Goal: Information Seeking & Learning: Check status

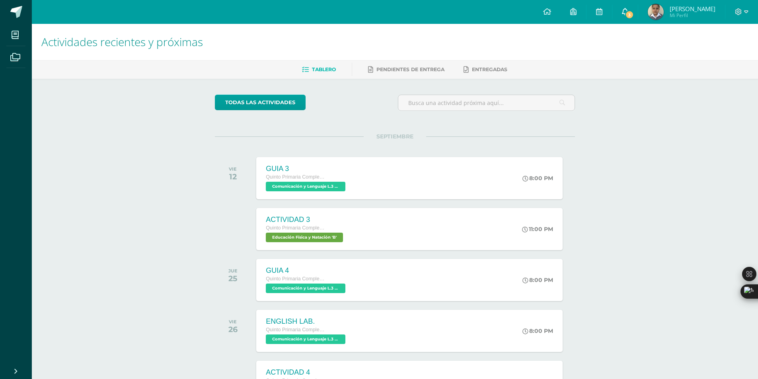
click at [634, 11] on span "3" at bounding box center [629, 14] width 9 height 9
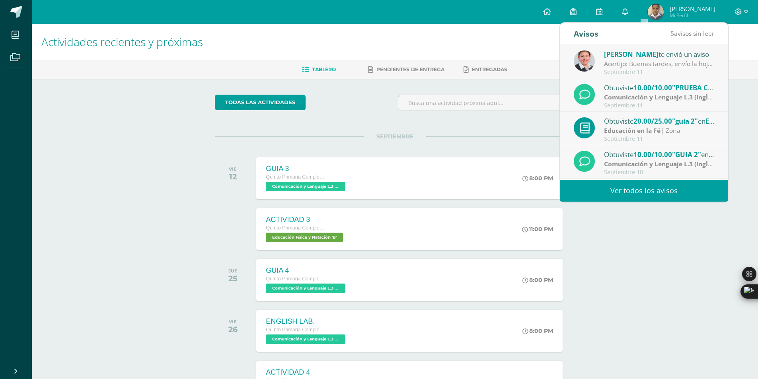
click at [615, 186] on link "Ver todos los avisos" at bounding box center [644, 191] width 168 height 22
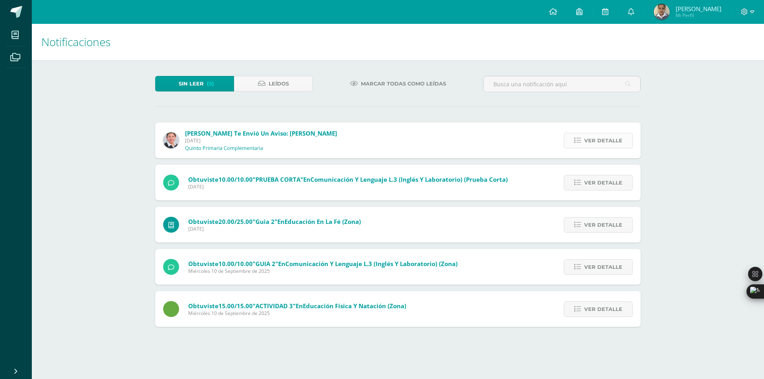
click at [614, 134] on span "Ver detalle" at bounding box center [603, 140] width 38 height 15
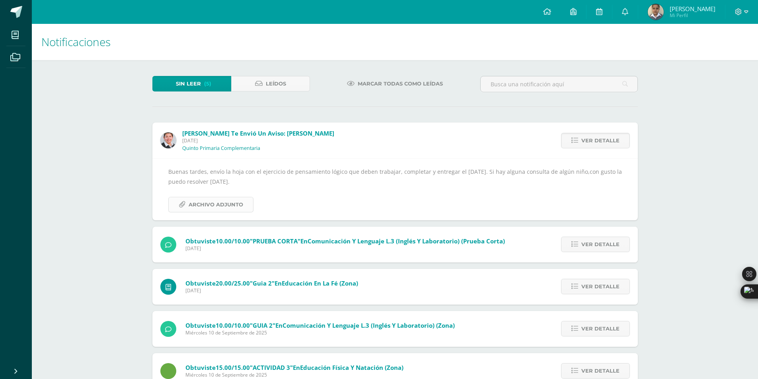
click at [243, 208] on link "Archivo Adjunto" at bounding box center [210, 205] width 85 height 16
click at [604, 135] on span "Ver detalle" at bounding box center [600, 140] width 38 height 15
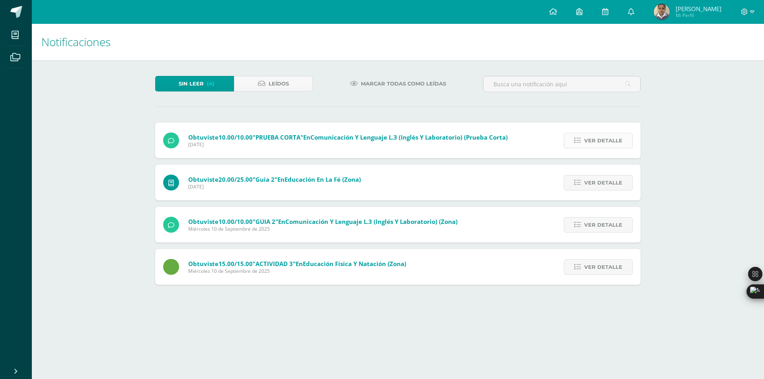
click at [604, 138] on span "Ver detalle" at bounding box center [603, 140] width 38 height 15
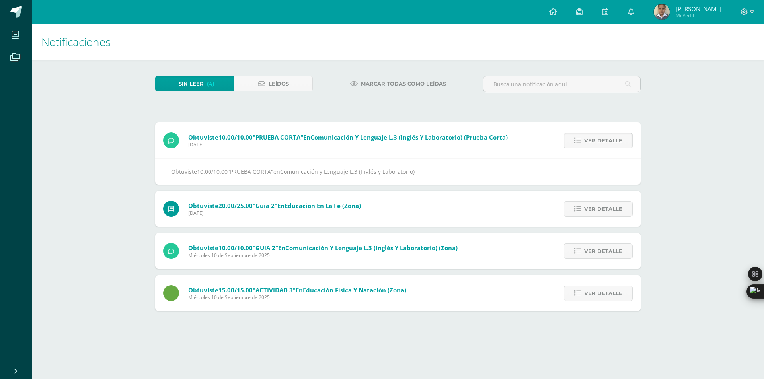
click at [604, 138] on span "Ver detalle" at bounding box center [603, 140] width 38 height 15
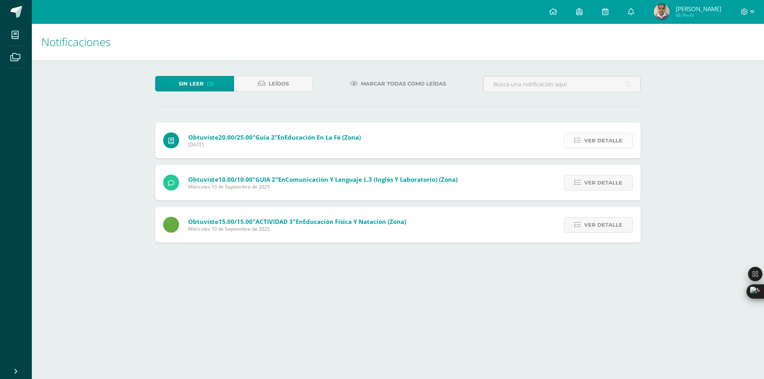
click at [606, 141] on span "Ver detalle" at bounding box center [603, 140] width 38 height 15
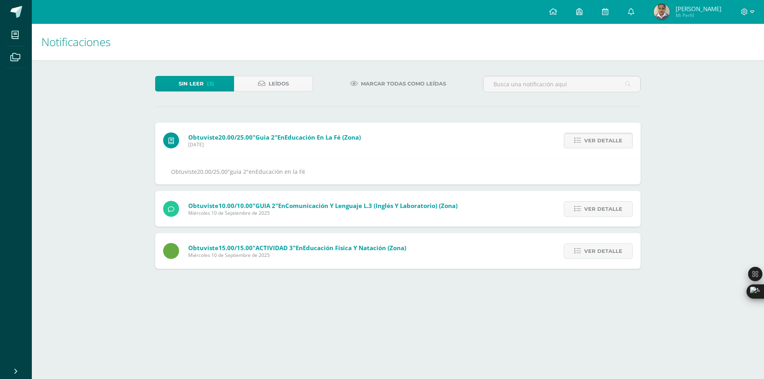
click at [606, 141] on span "Ver detalle" at bounding box center [603, 140] width 38 height 15
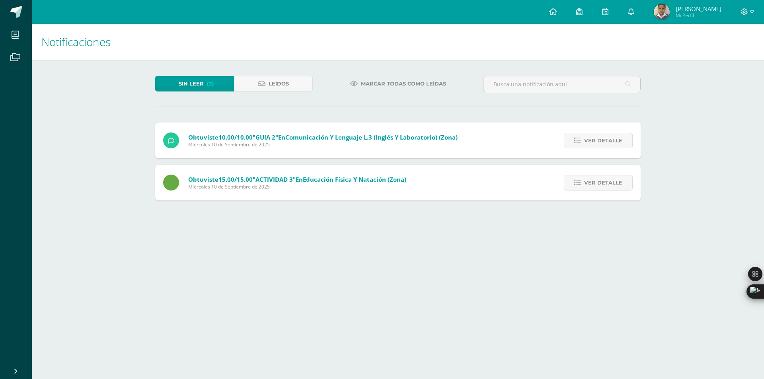
click at [606, 141] on span "Ver detalle" at bounding box center [603, 140] width 38 height 15
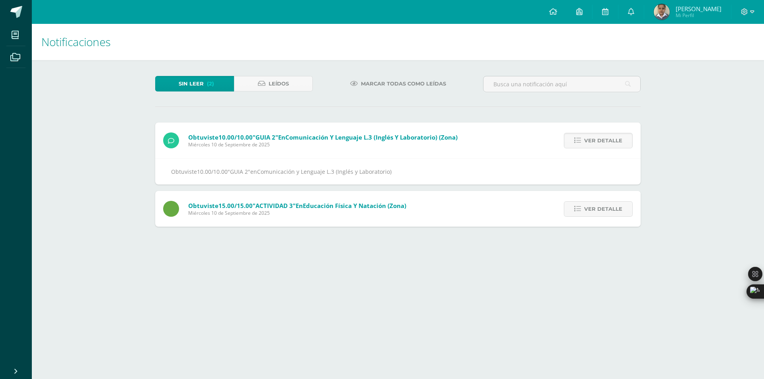
click at [606, 141] on span "Ver detalle" at bounding box center [603, 140] width 38 height 15
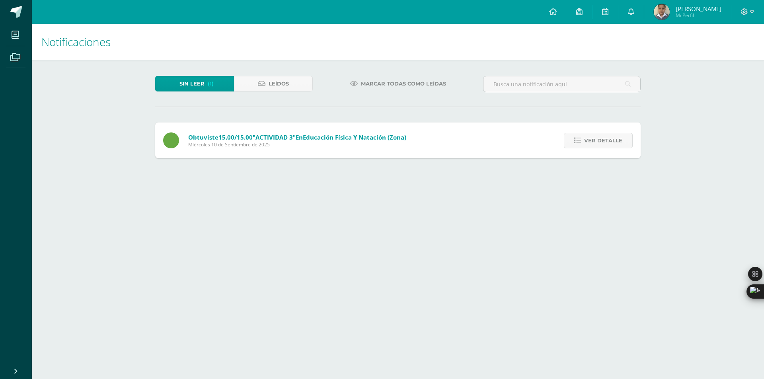
click at [606, 141] on span "Ver detalle" at bounding box center [603, 140] width 38 height 15
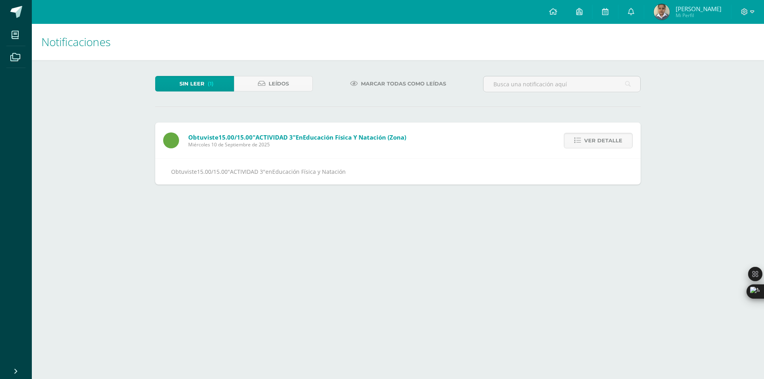
click at [606, 141] on span "Ver detalle" at bounding box center [603, 140] width 38 height 15
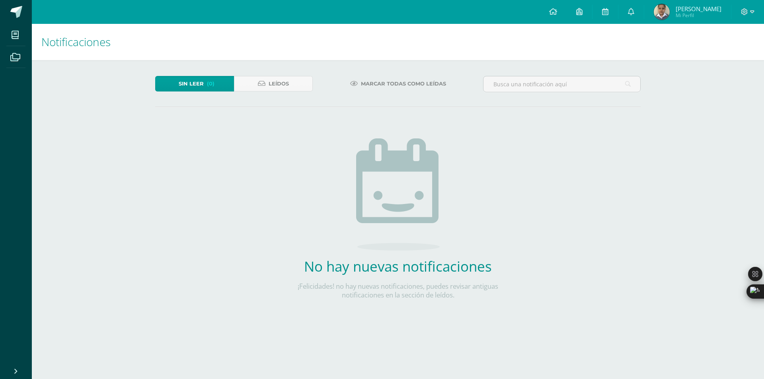
click at [670, 13] on img at bounding box center [662, 12] width 16 height 16
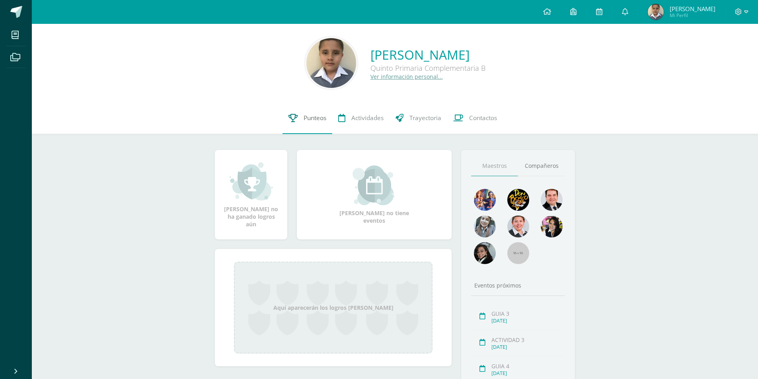
click at [296, 116] on icon at bounding box center [292, 118] width 9 height 8
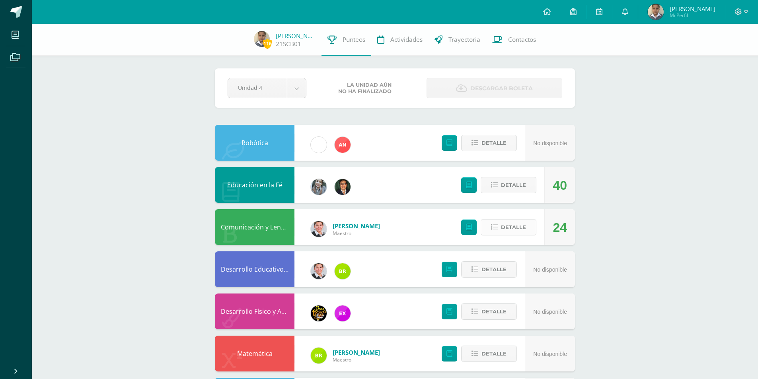
click at [534, 230] on button "Detalle" at bounding box center [509, 227] width 56 height 16
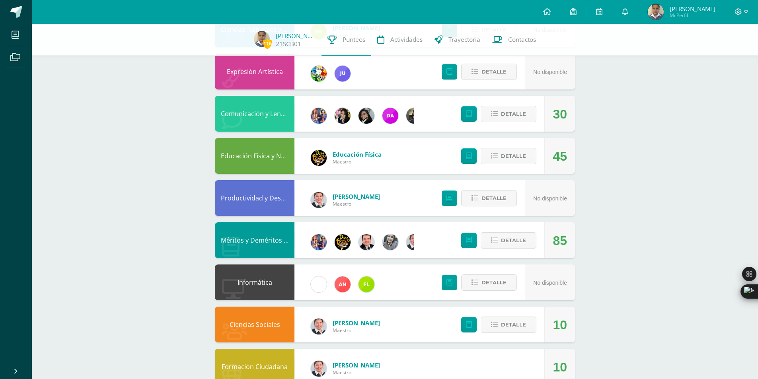
scroll to position [591, 0]
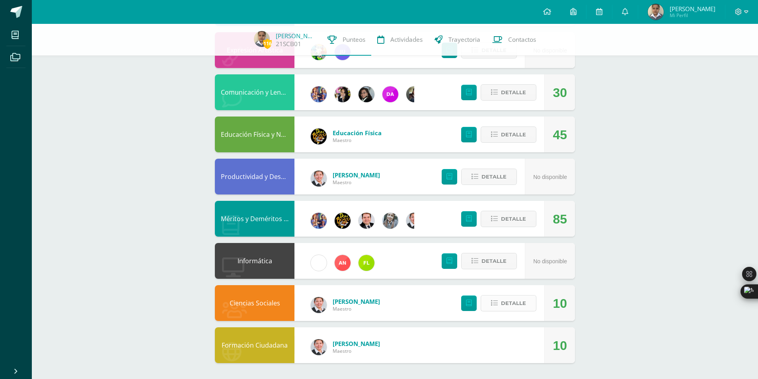
click at [521, 302] on span "Detalle" at bounding box center [513, 303] width 25 height 15
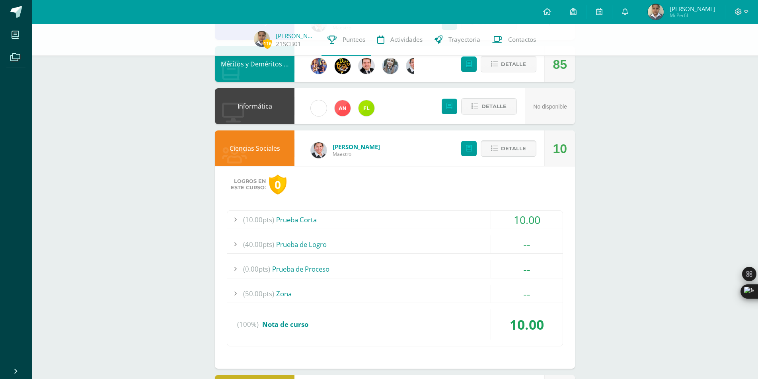
scroll to position [750, 0]
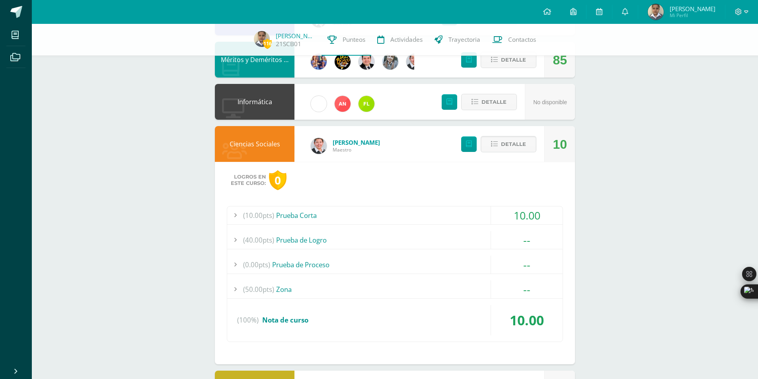
click at [437, 218] on div "(10.00pts) Prueba Corta" at bounding box center [394, 216] width 335 height 18
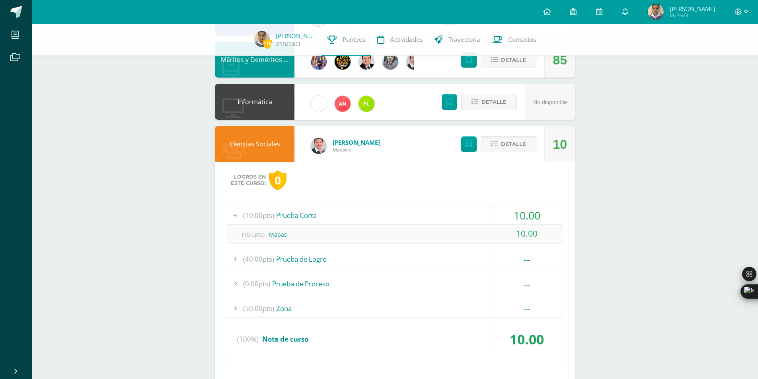
click at [437, 218] on div "(10.00pts) Prueba Corta" at bounding box center [394, 216] width 335 height 18
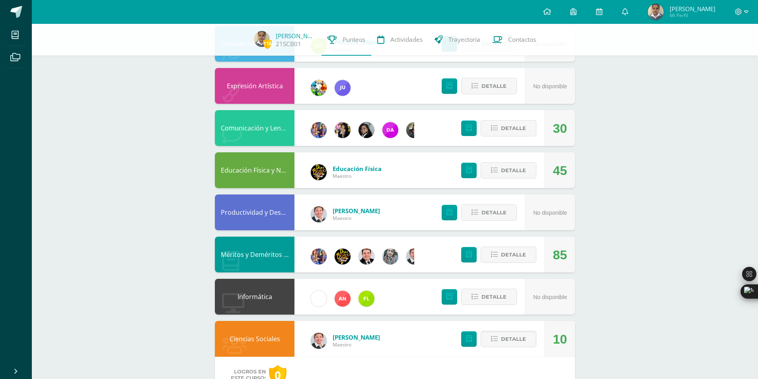
scroll to position [554, 0]
click at [503, 340] on span "Detalle" at bounding box center [513, 339] width 25 height 15
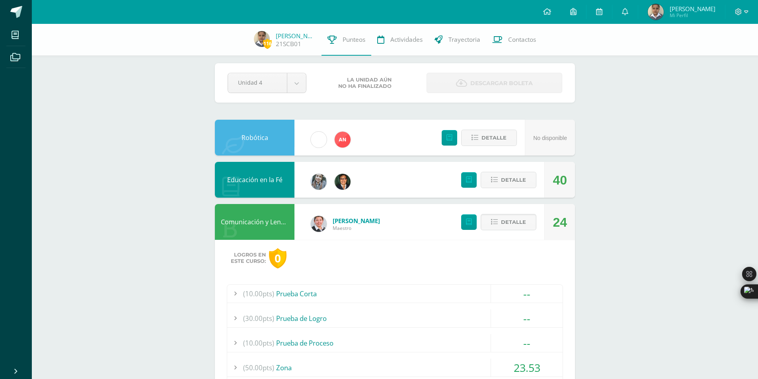
scroll to position [0, 0]
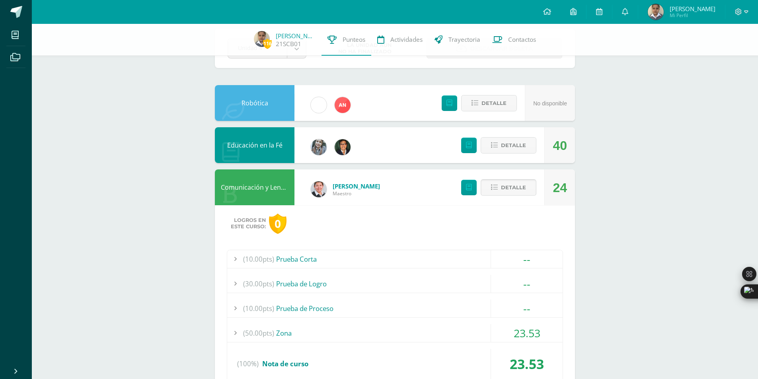
click at [524, 195] on span "Detalle" at bounding box center [513, 187] width 25 height 15
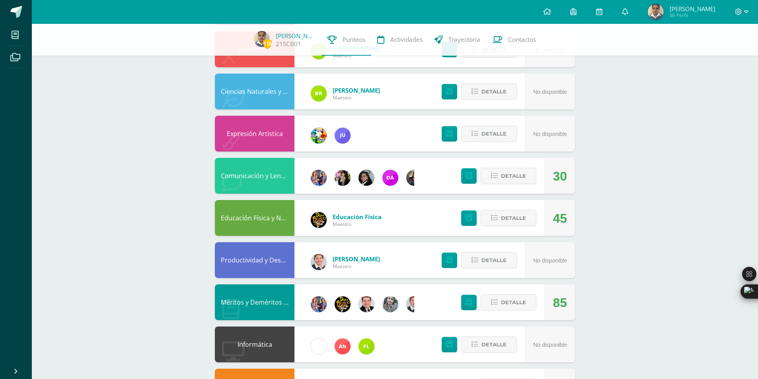
scroll to position [318, 0]
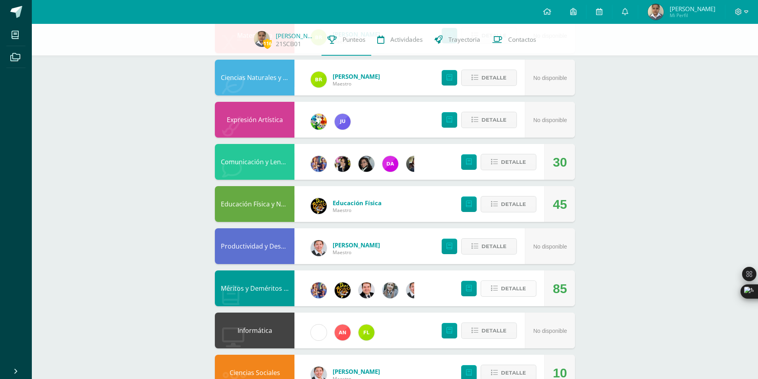
click at [511, 284] on span "Detalle" at bounding box center [513, 288] width 25 height 15
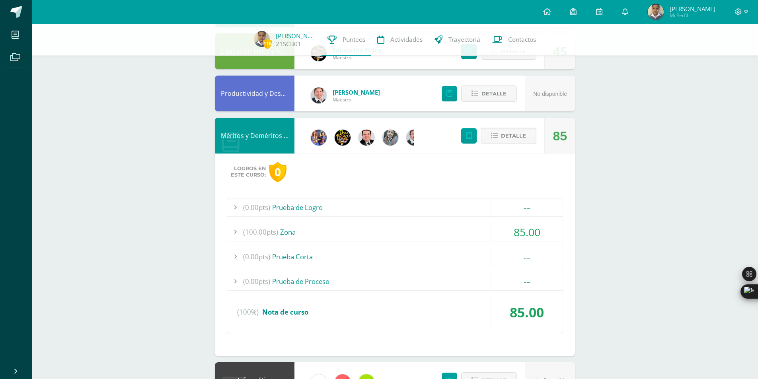
scroll to position [392, 0]
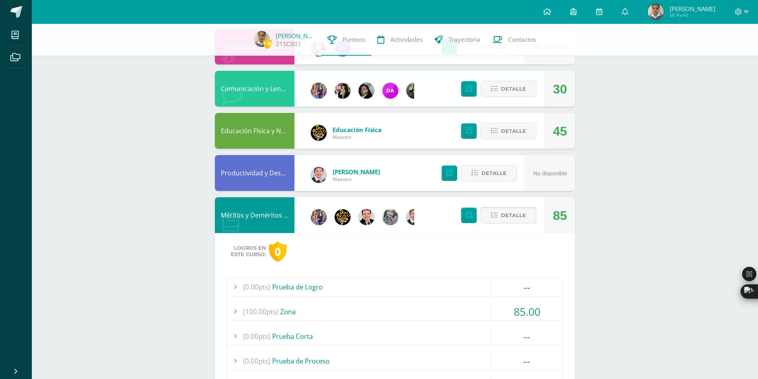
click at [501, 220] on button "Detalle" at bounding box center [509, 215] width 56 height 16
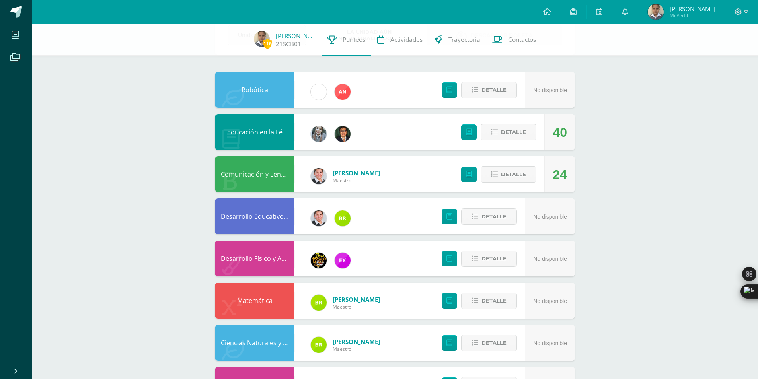
scroll to position [0, 0]
